Goal: Transaction & Acquisition: Download file/media

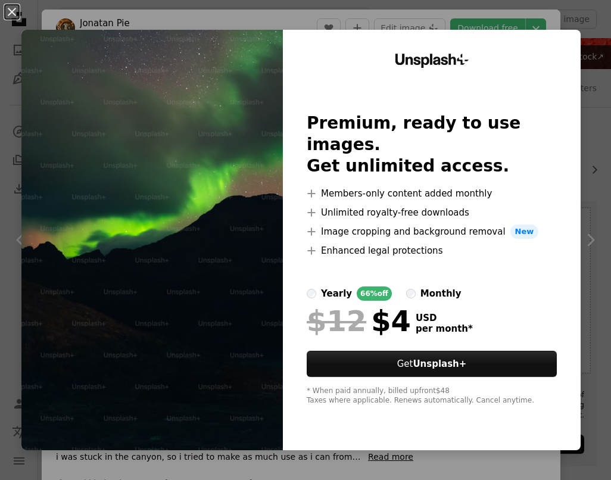
scroll to position [1906, 0]
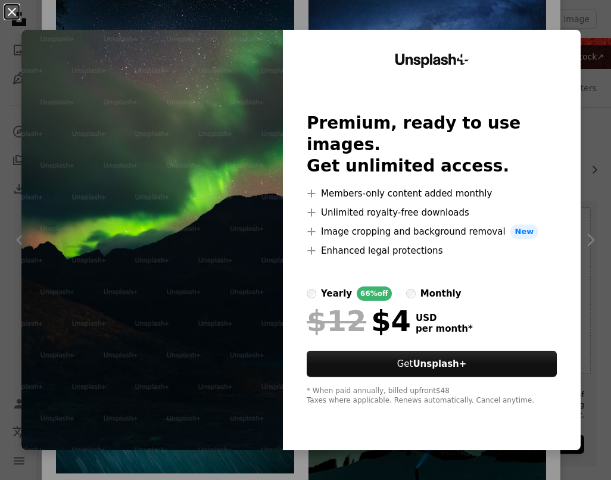
click at [13, 13] on button "An X shape" at bounding box center [12, 12] width 14 height 14
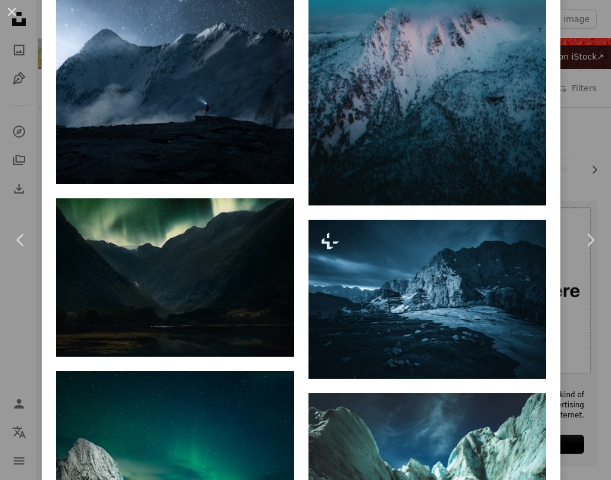
scroll to position [3029, 0]
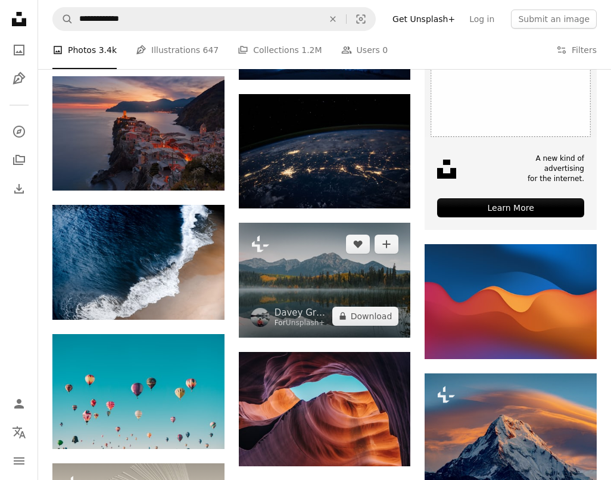
scroll to position [344, 0]
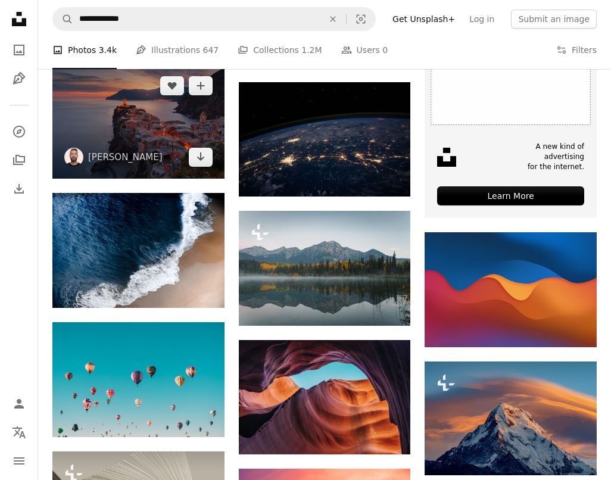
click at [149, 127] on img at bounding box center [138, 121] width 172 height 115
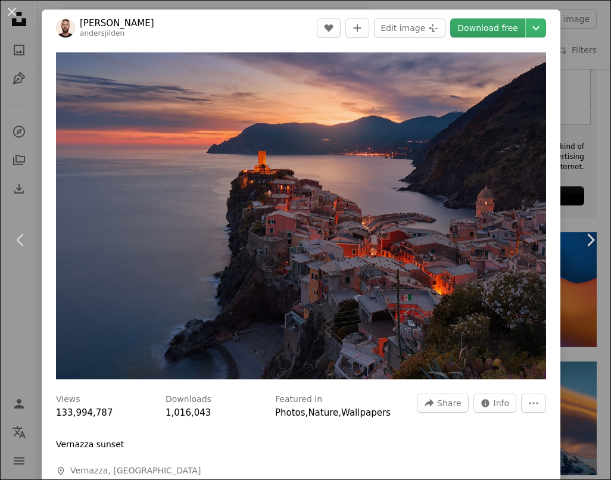
click at [512, 27] on link "Download free" at bounding box center [487, 27] width 75 height 19
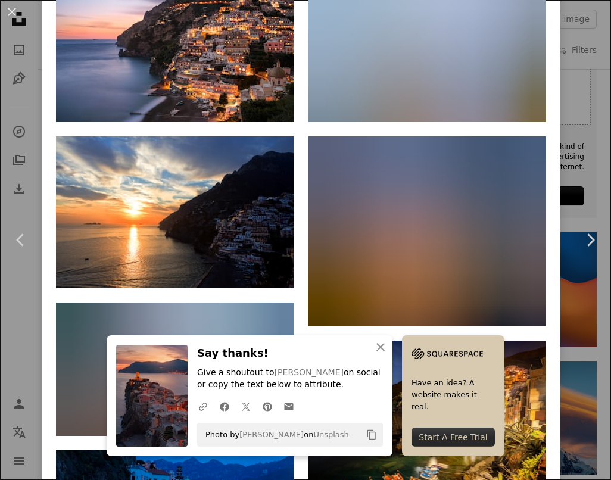
scroll to position [1071, 0]
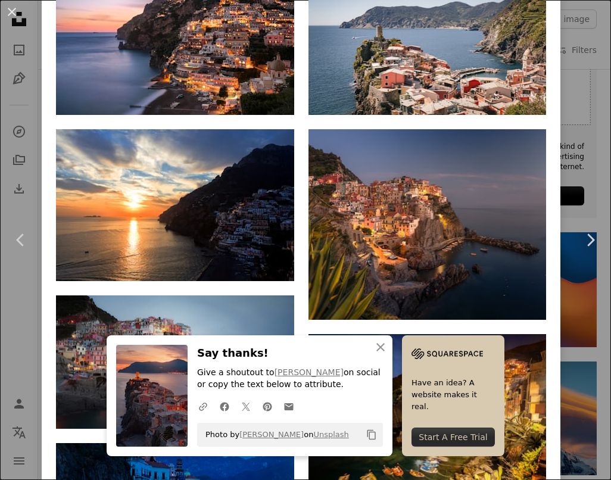
click at [346, 206] on img at bounding box center [428, 224] width 238 height 191
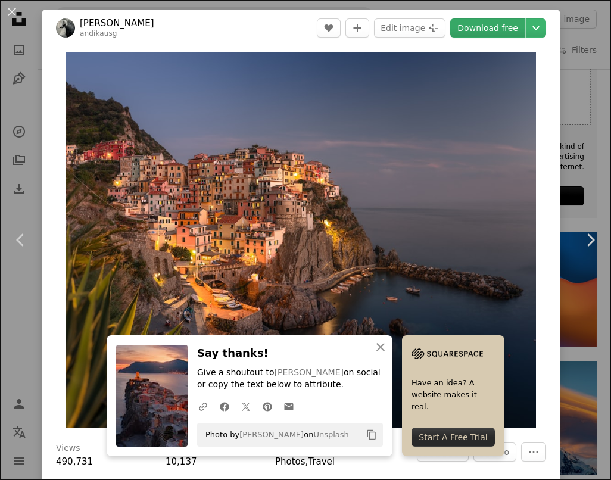
click at [511, 34] on link "Download free" at bounding box center [487, 27] width 75 height 19
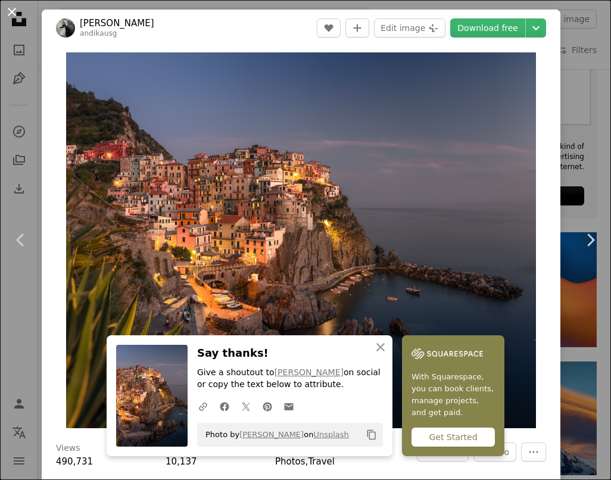
click at [15, 12] on button "An X shape" at bounding box center [12, 12] width 14 height 14
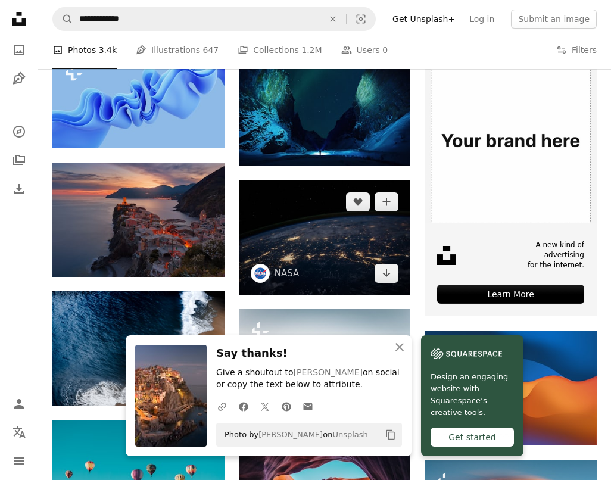
scroll to position [244, 0]
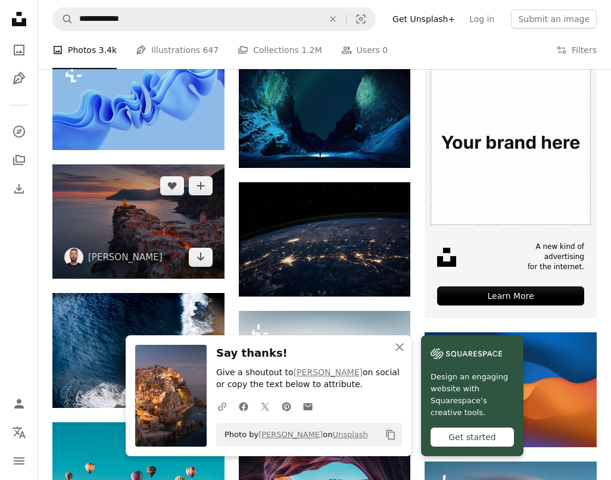
click at [200, 216] on img at bounding box center [138, 221] width 172 height 115
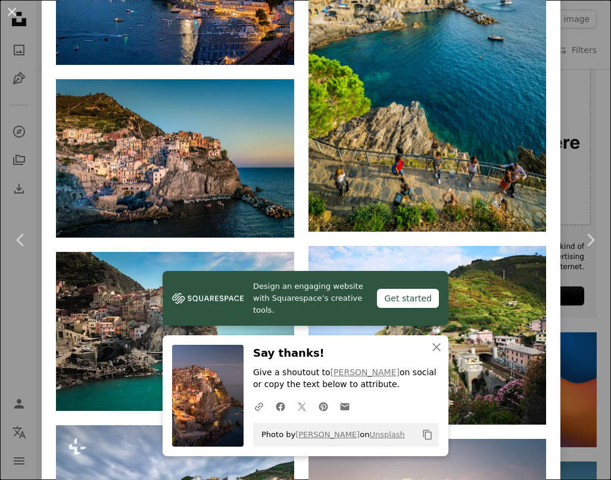
scroll to position [3474, 0]
